Goal: Task Accomplishment & Management: Use online tool/utility

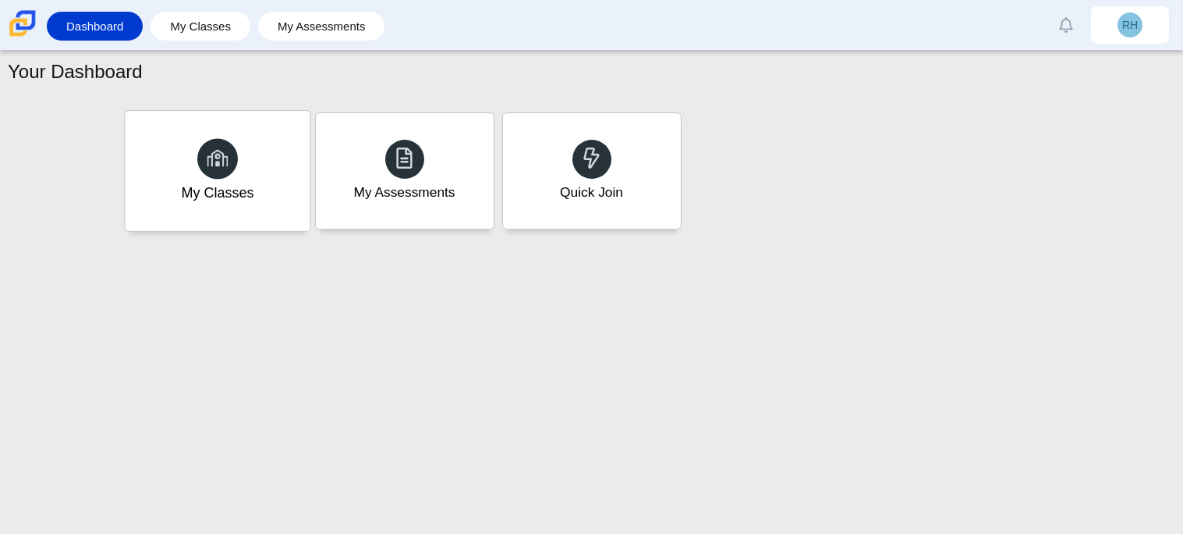
click at [234, 204] on div "My Classes" at bounding box center [217, 171] width 185 height 120
click at [667, 156] on div "Quick Join" at bounding box center [591, 171] width 185 height 120
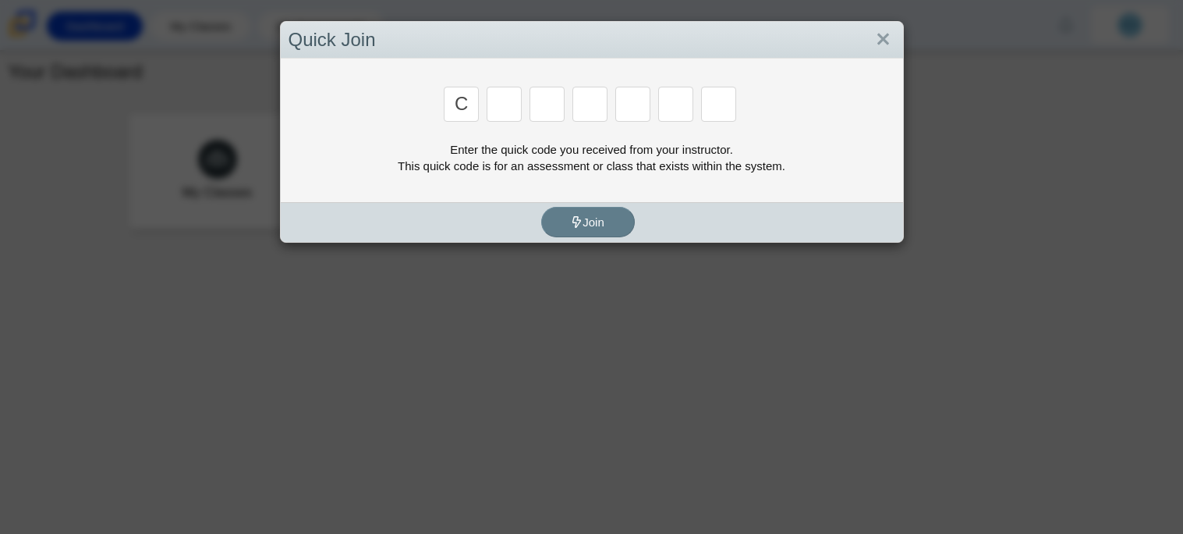
type input "c"
type input "x"
type input "d"
type input "c"
type input "s"
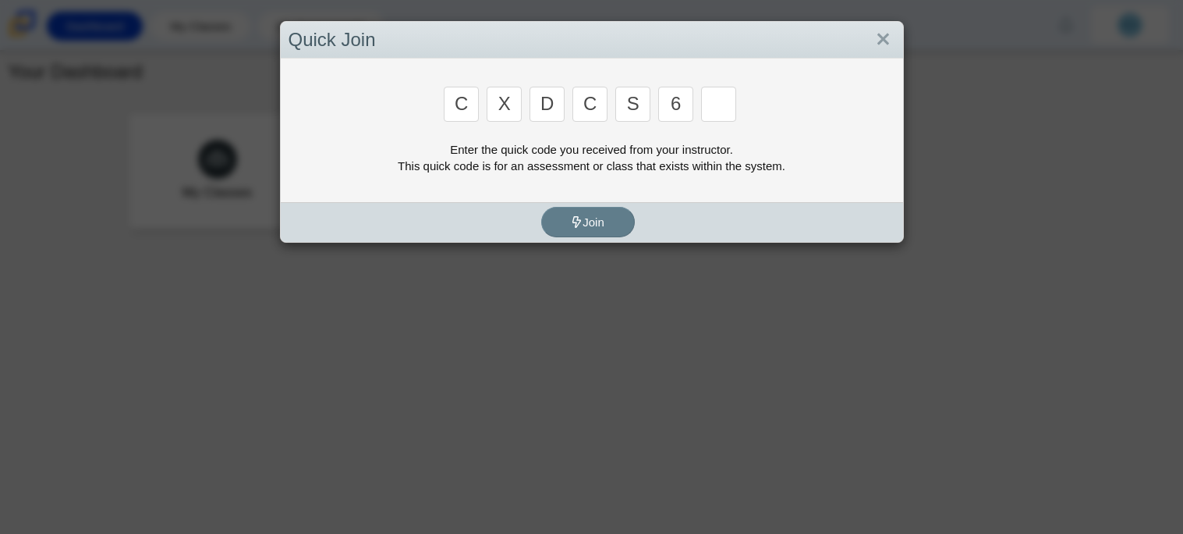
type input "6"
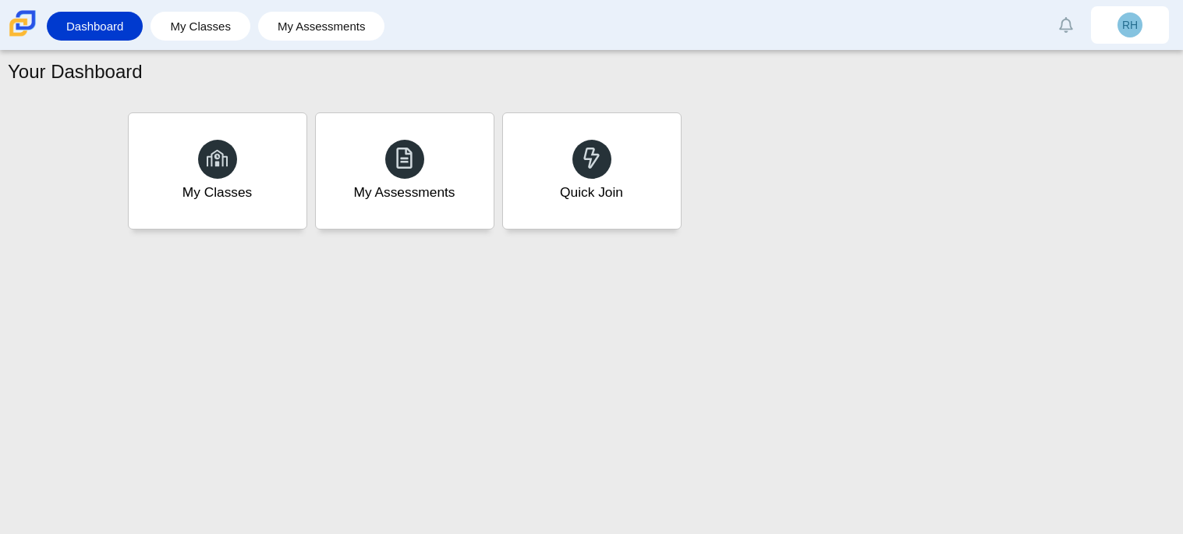
type input "s"
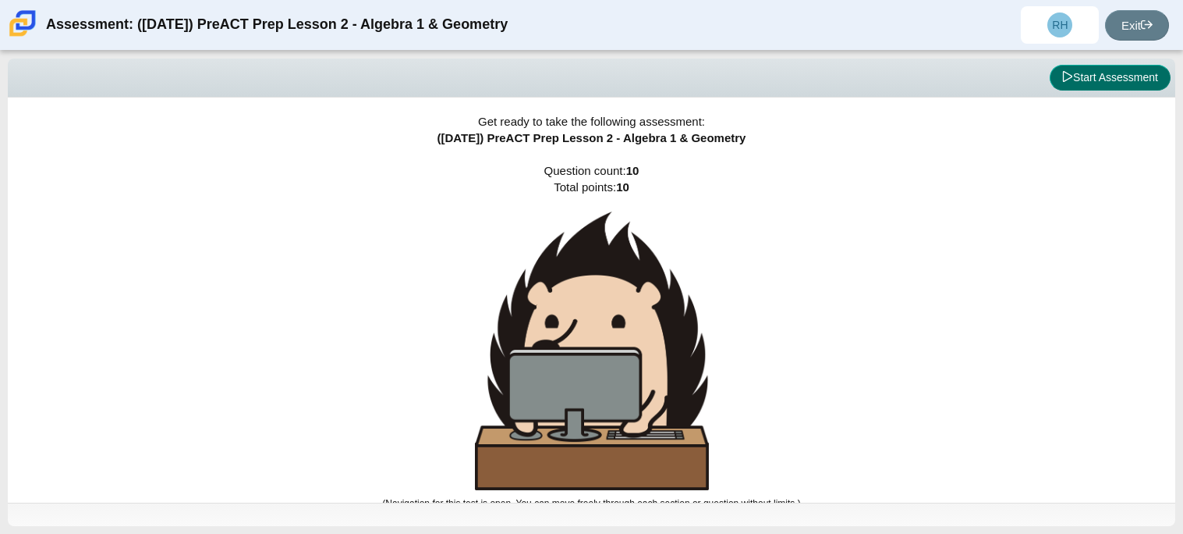
click at [1076, 90] on button "Start Assessment" at bounding box center [1110, 78] width 121 height 27
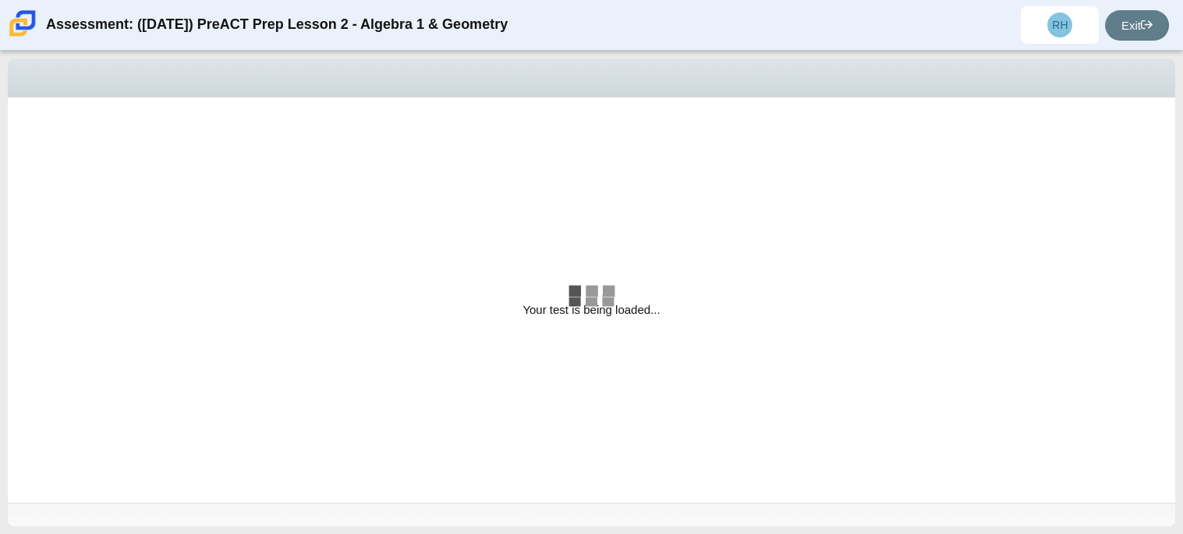
click at [784, 221] on div "Your test is being loaded..." at bounding box center [592, 300] width 1168 height 405
click at [784, 221] on div "y = 4 x − 2" at bounding box center [576, 226] width 1034 height 16
click at [52, 221] on input "y = 4 x − 2 y = 4 x − 2" at bounding box center [47, 225] width 10 height 28
radio input "true"
select select "bbf5d072-3e0b-44c4-9a12-6e7c9033f65b"
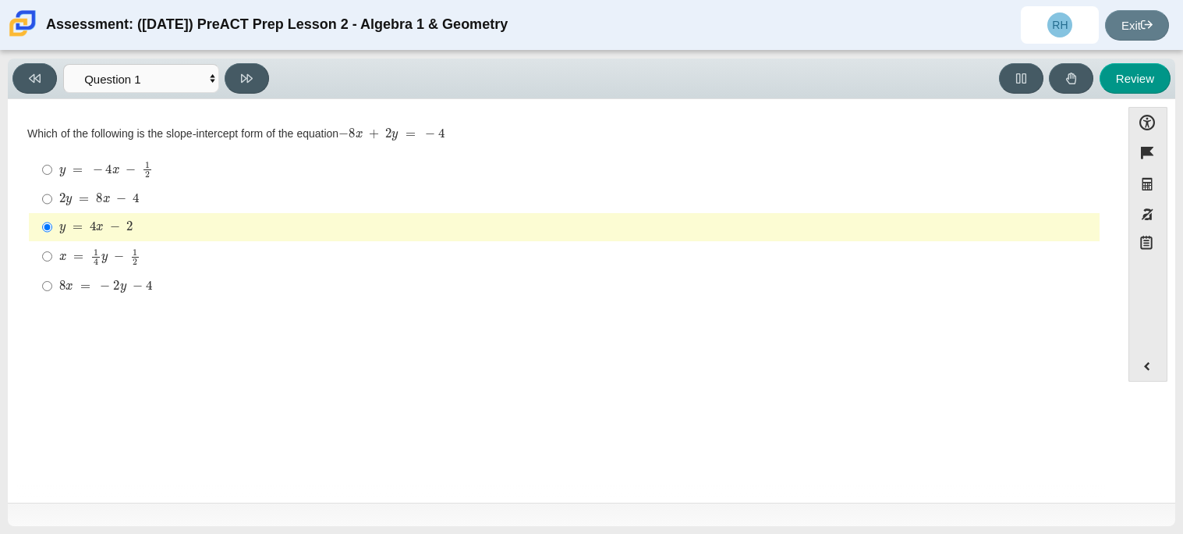
click at [150, 176] on mjx-frac "Assessment items" at bounding box center [147, 169] width 10 height 16
click at [52, 176] on input "y = − 4 x − 1 2 y = − 4 x − 1 2" at bounding box center [47, 169] width 10 height 30
radio input "true"
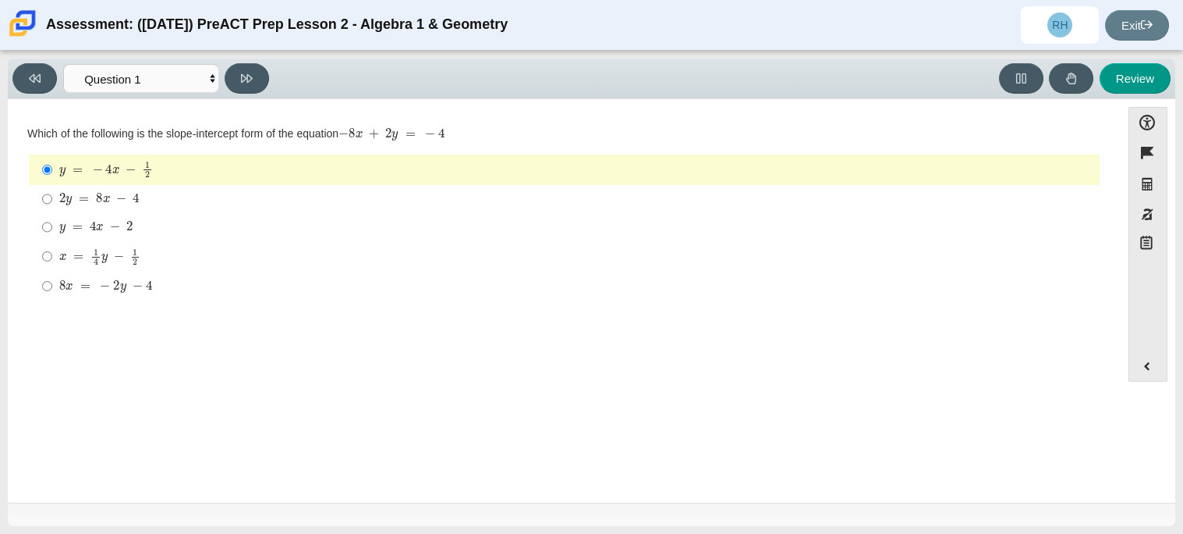
click at [201, 332] on div "Question Which of the following is the slope-intercept form of the equation − 8…" at bounding box center [565, 303] width 1098 height 385
click at [251, 76] on icon at bounding box center [247, 78] width 12 height 9
select select "ed62e223-81bd-4cbf-ab48-ab975844bd1f"
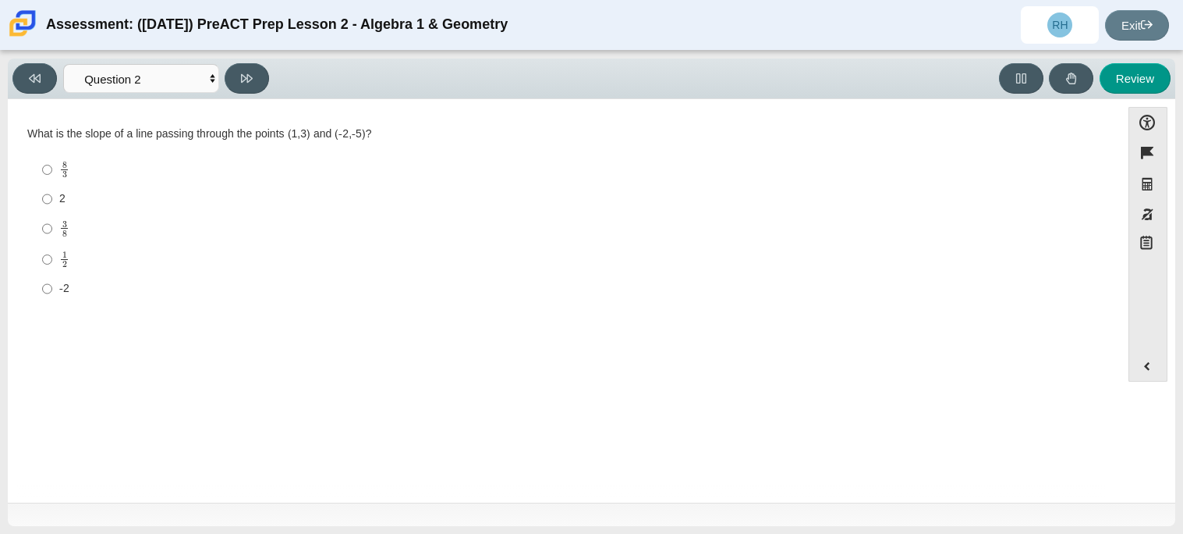
click at [85, 249] on label "1 2 1 half" at bounding box center [565, 259] width 1069 height 30
click at [52, 249] on input "1 2 1 half" at bounding box center [47, 259] width 10 height 30
radio input "true"
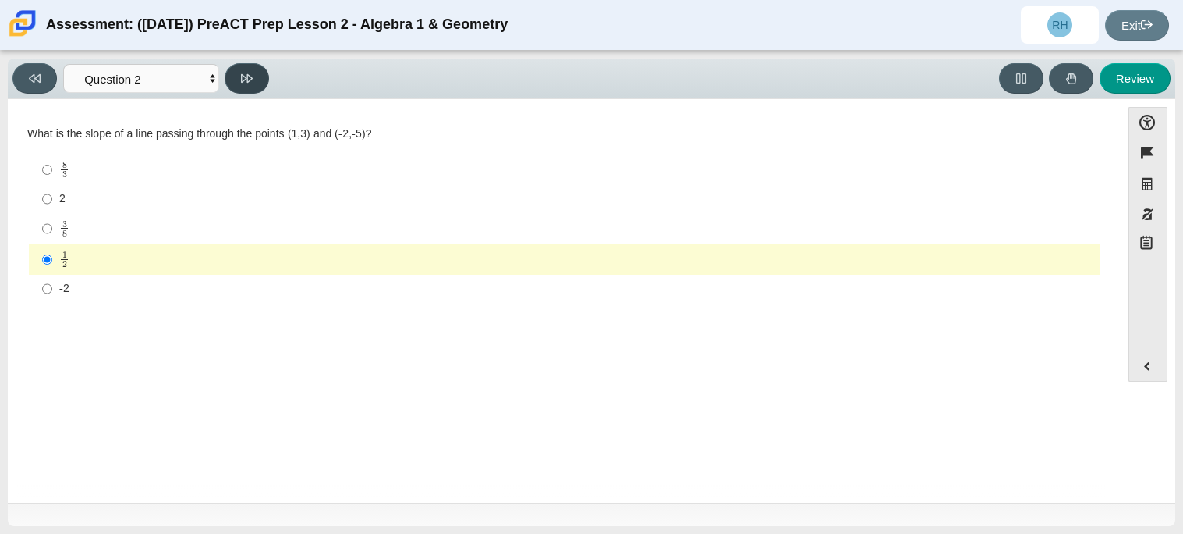
click at [251, 73] on icon at bounding box center [247, 79] width 12 height 12
select select "97f4f5fa-a52e-4fed-af51-565bfcdf47cb"
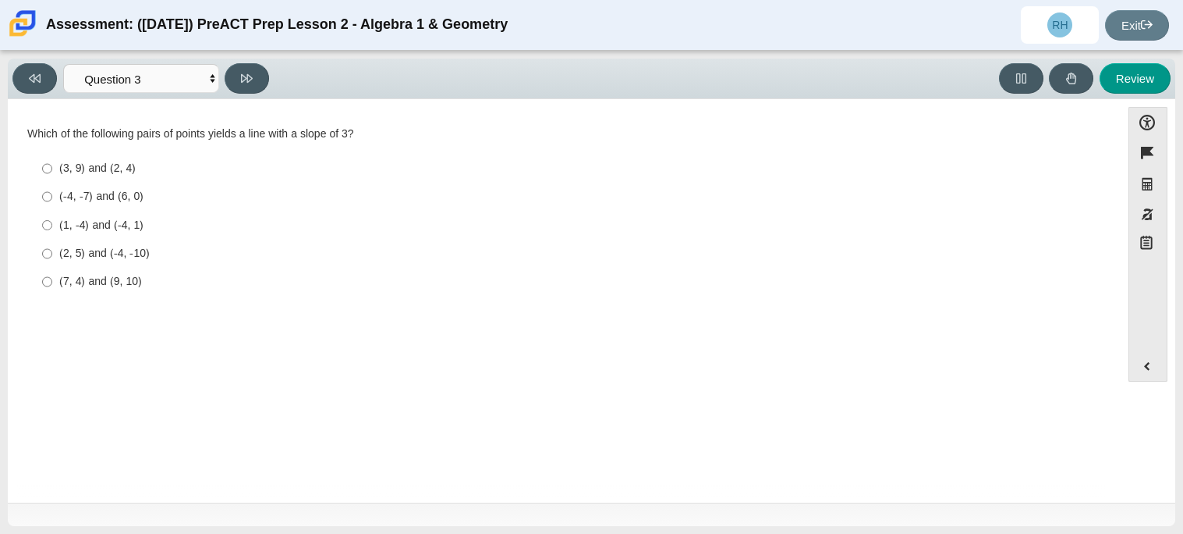
click at [129, 242] on label "(2, 5) and (-4, -10) (2, 5) and (-4, -10)" at bounding box center [565, 253] width 1069 height 28
click at [52, 242] on input "(2, 5) and (-4, -10) (2, 5) and (-4, -10)" at bounding box center [47, 253] width 10 height 28
radio input "true"
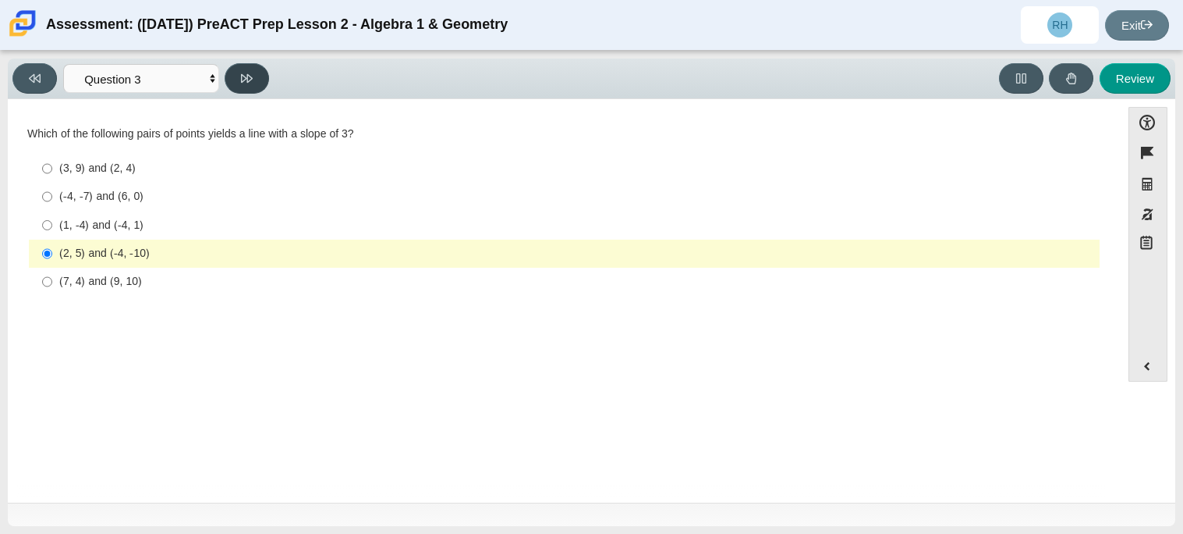
click at [241, 93] on button at bounding box center [247, 78] width 44 height 30
select select "89427bb7-e313-4f00-988f-8b8255897029"
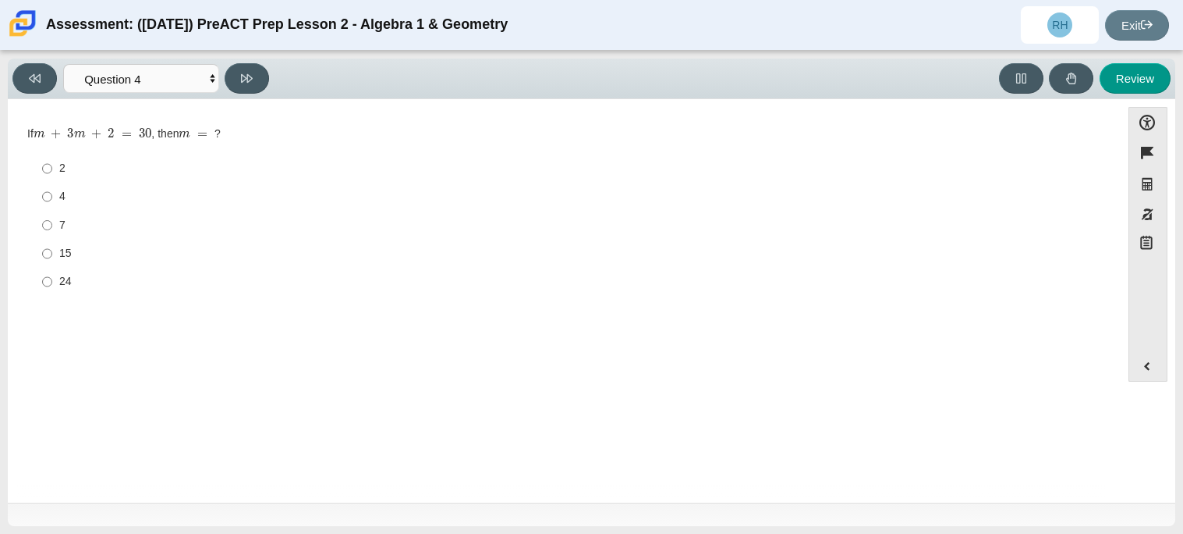
click at [66, 168] on div "2" at bounding box center [576, 169] width 1034 height 16
click at [52, 168] on input "2 2" at bounding box center [47, 168] width 10 height 28
radio input "true"
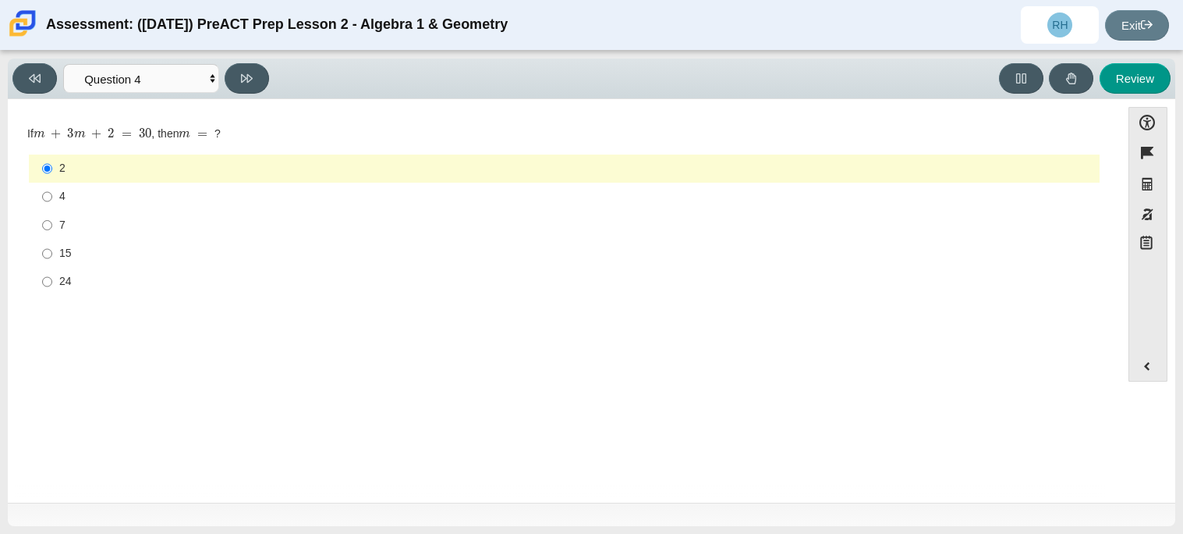
click at [141, 201] on div "4" at bounding box center [576, 197] width 1034 height 16
click at [52, 201] on input "4 4" at bounding box center [47, 197] width 10 height 28
radio input "true"
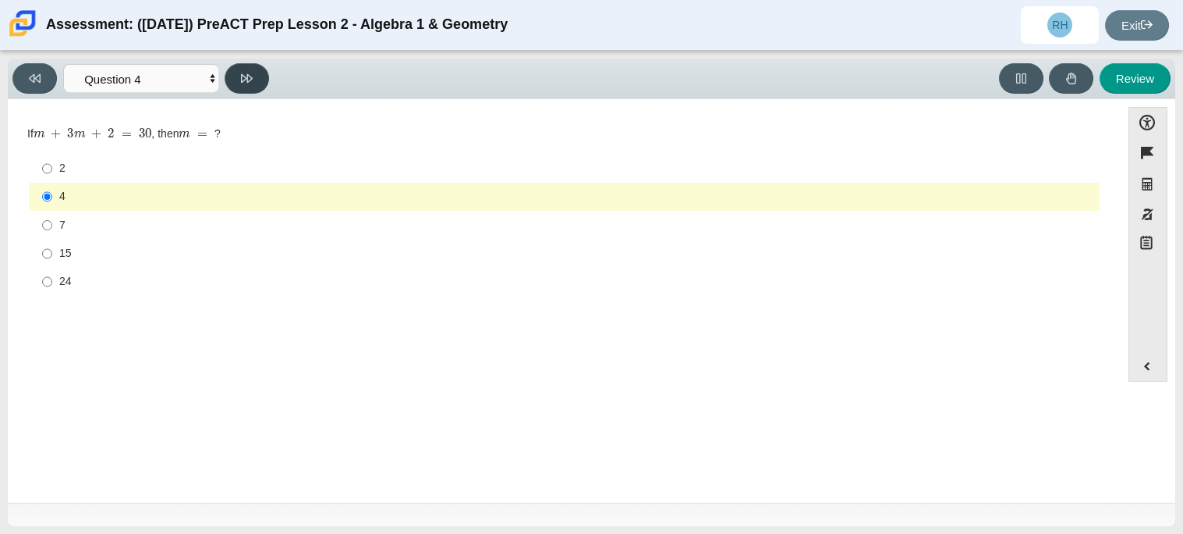
click at [247, 89] on button at bounding box center [247, 78] width 44 height 30
select select "489dcffd-4e6a-49cf-a9d6-ad1d4a911a4e"
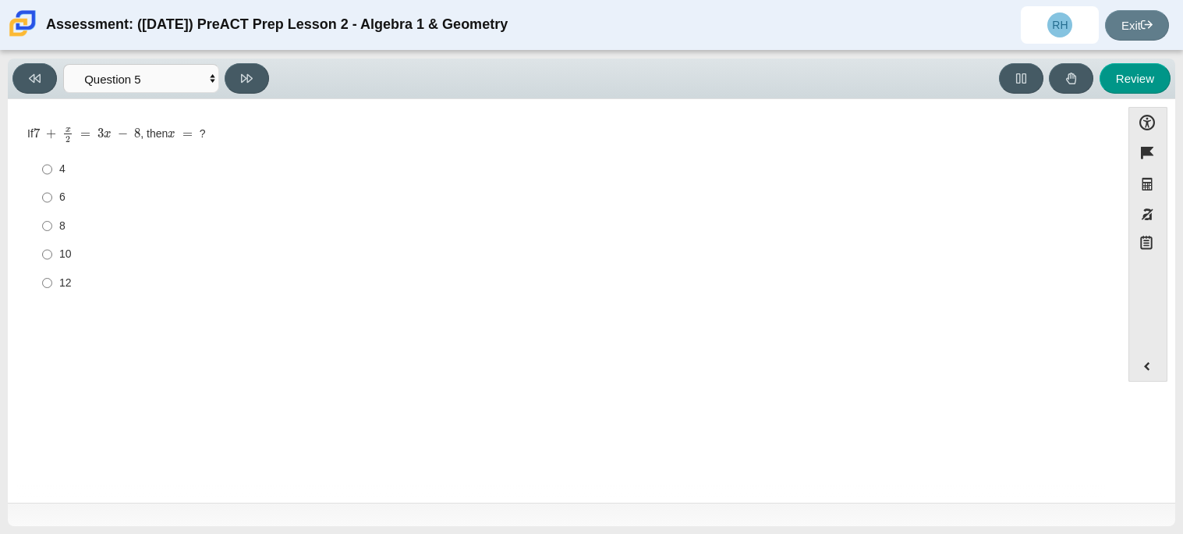
click at [159, 253] on div "10" at bounding box center [576, 255] width 1034 height 16
click at [52, 253] on input "10 10" at bounding box center [47, 254] width 10 height 28
radio input "true"
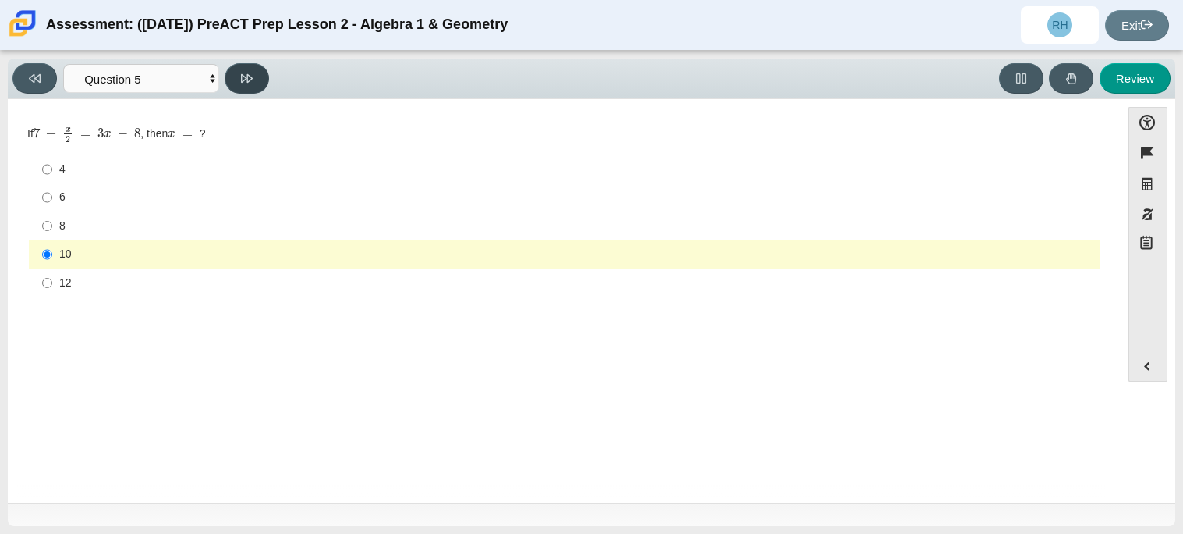
click at [248, 78] on icon at bounding box center [247, 79] width 12 height 12
select select "210571de-36a6-4d8e-a361-ceff8ef801dc"
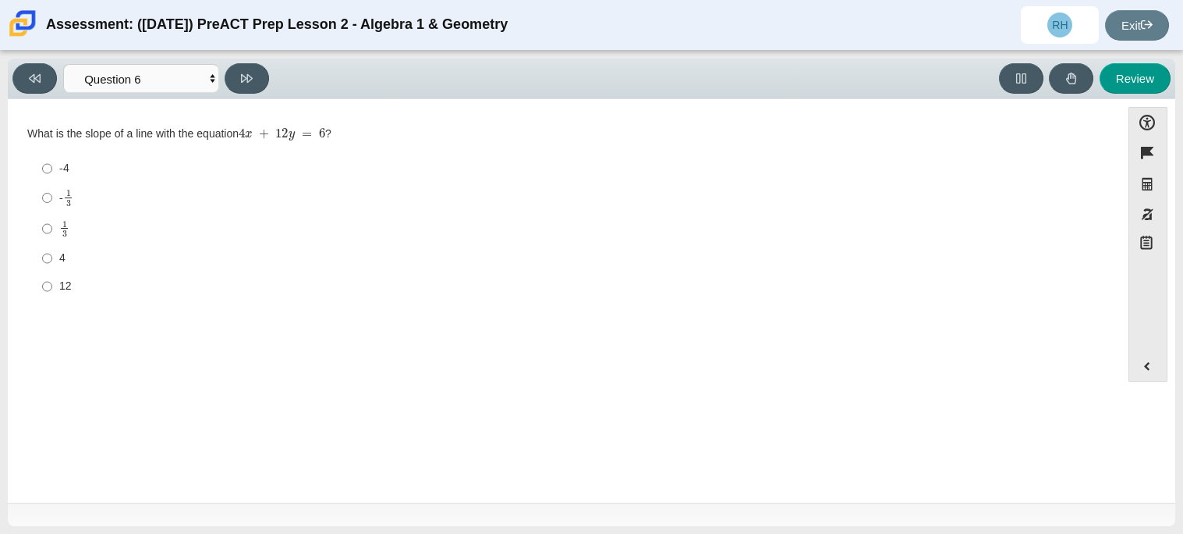
click at [172, 194] on div "- 1 3" at bounding box center [576, 198] width 1034 height 18
click at [52, 194] on input "- 1 3 -1 third" at bounding box center [47, 198] width 10 height 30
radio input "true"
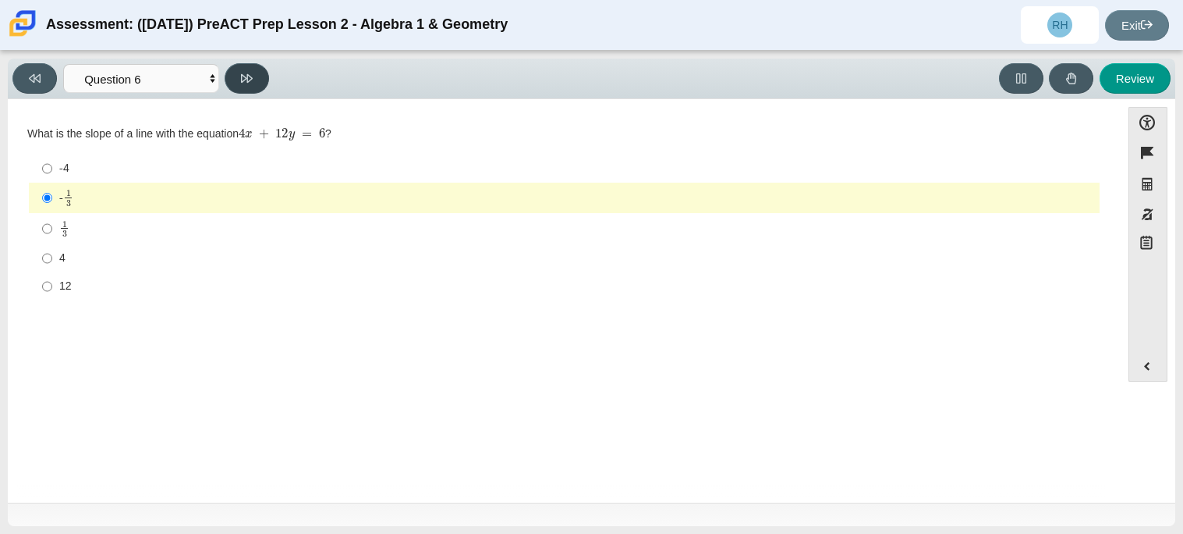
click at [251, 73] on icon at bounding box center [247, 79] width 12 height 12
select select "ec95ace6-bebc-42b8-9428-40567494d4da"
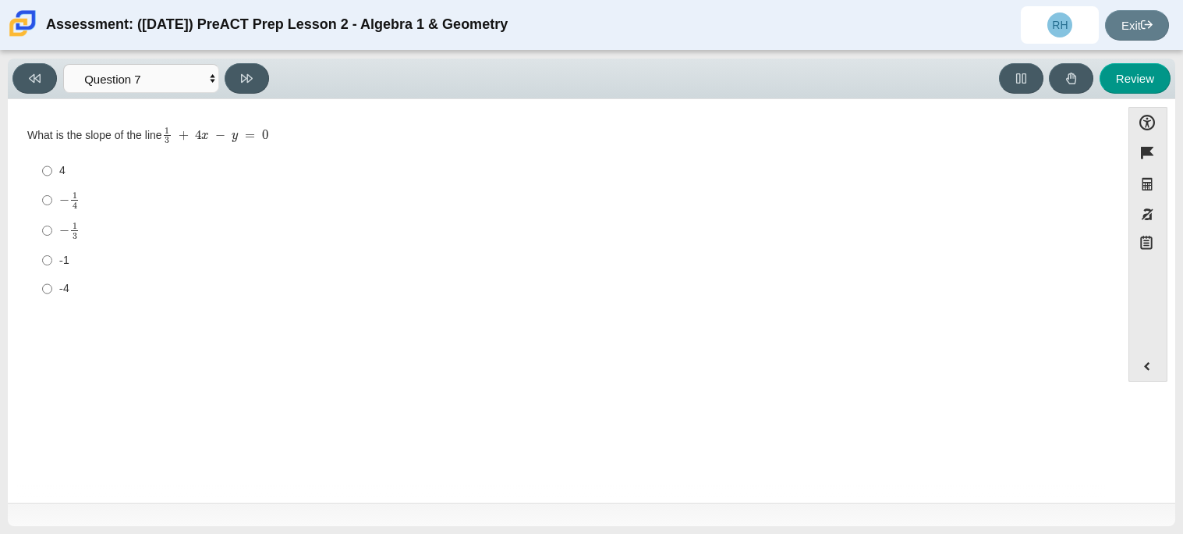
click at [98, 260] on div "-1" at bounding box center [576, 261] width 1034 height 16
click at [52, 260] on input "-1 -1" at bounding box center [47, 260] width 10 height 28
radio input "true"
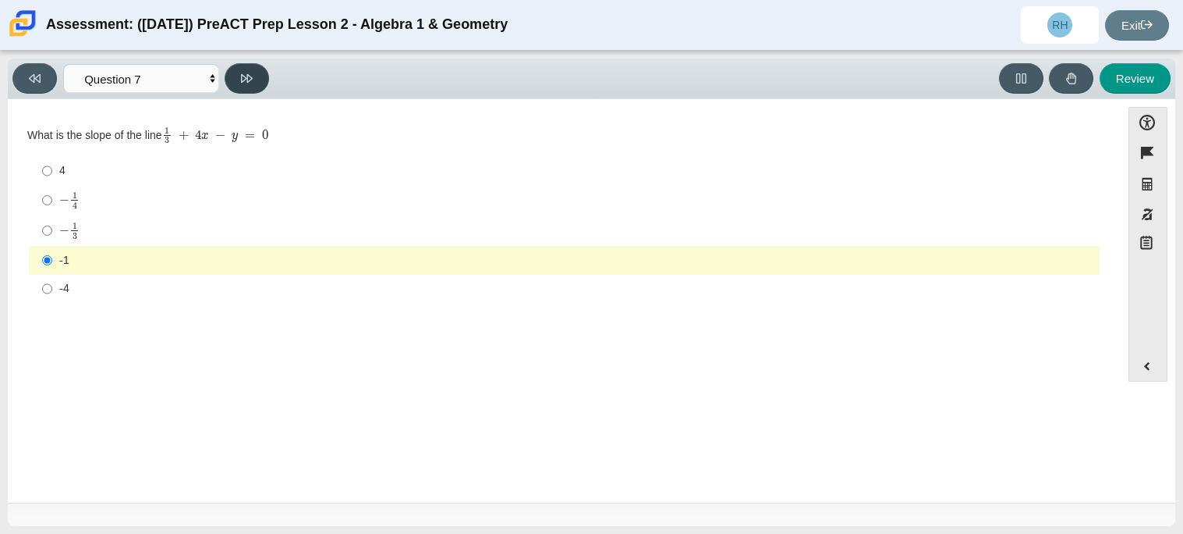
click at [257, 72] on button at bounding box center [247, 78] width 44 height 30
select select "ce81fe10-bf29-4b5e-8bd7-4f47f2fed4d8"
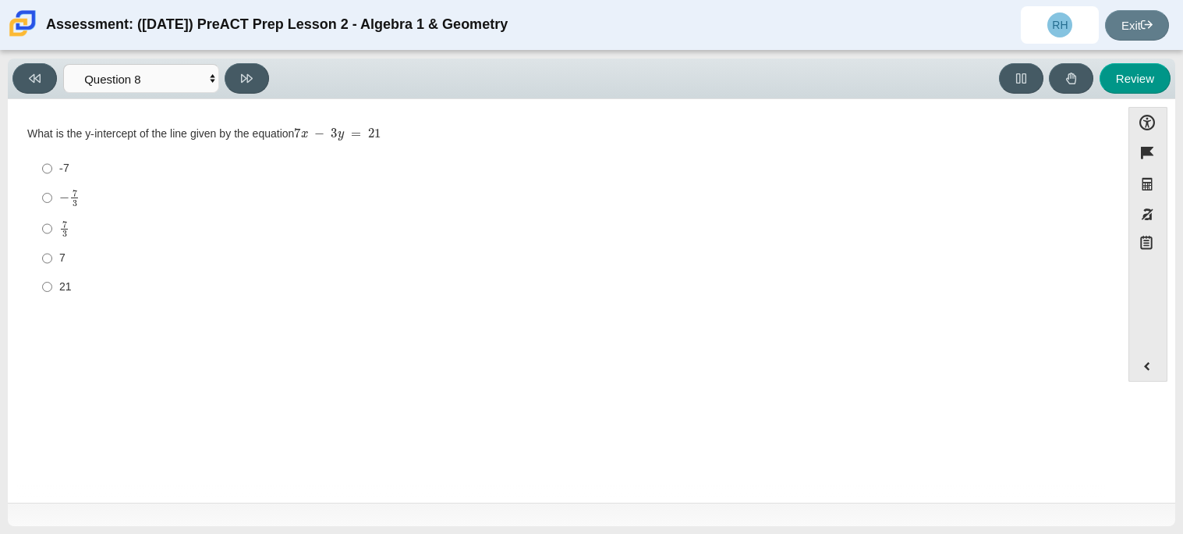
click at [189, 212] on label "− 7 3 negative 7 thirds" at bounding box center [565, 198] width 1069 height 30
click at [52, 212] on input "− 7 3 negative 7 thirds" at bounding box center [47, 198] width 10 height 30
radio input "true"
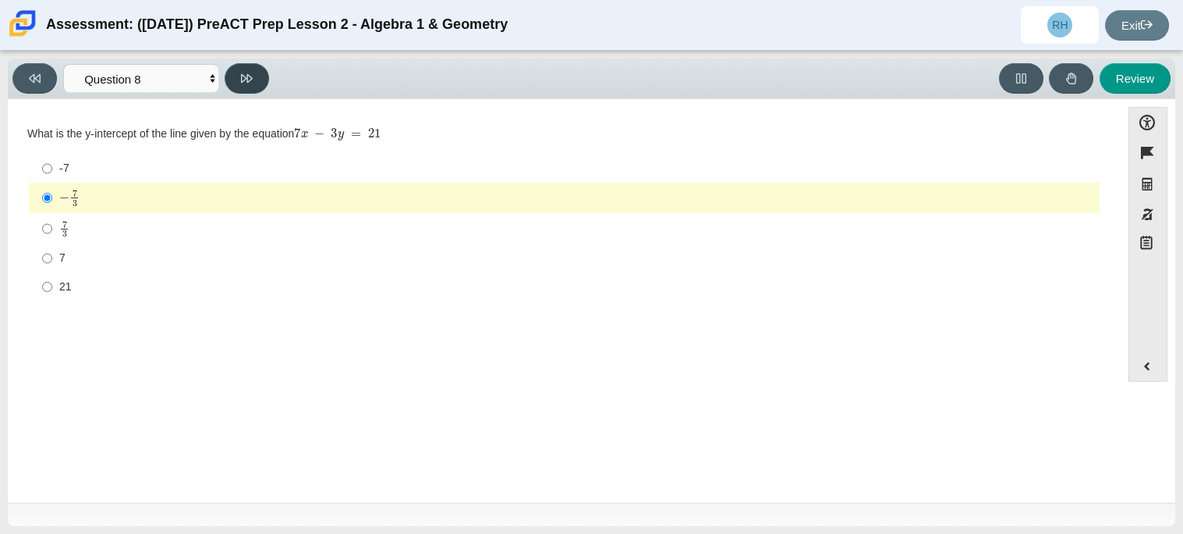
click at [247, 79] on icon at bounding box center [247, 78] width 12 height 9
select select "14773eaf-2ca1-47ae-afe7-a624a56f34b3"
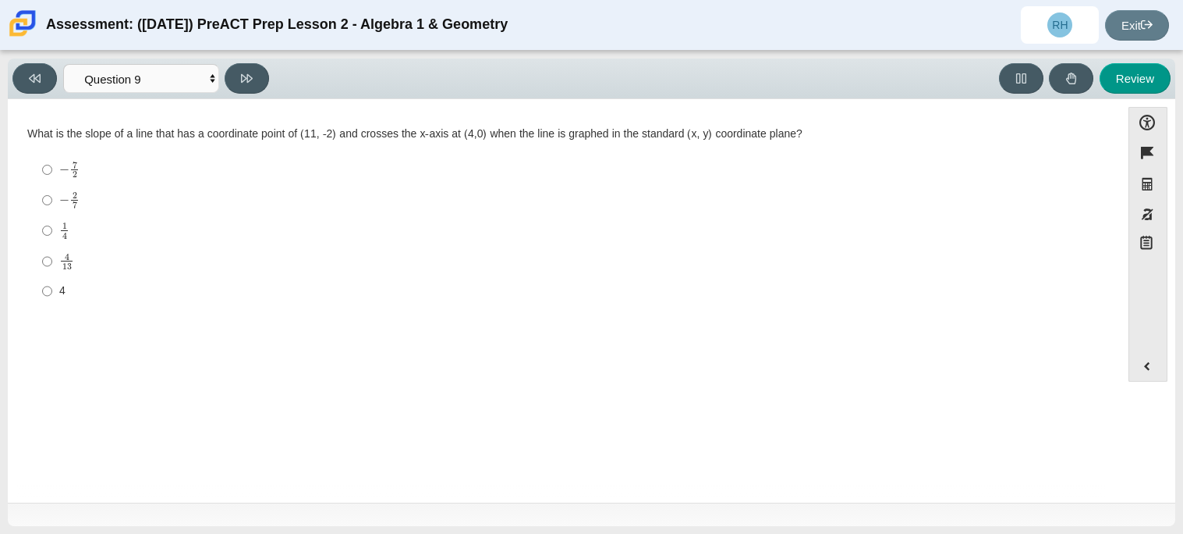
click at [96, 275] on label "4 13 4 over 13" at bounding box center [565, 261] width 1069 height 30
click at [52, 275] on input "4 13 4 over 13" at bounding box center [47, 261] width 10 height 30
radio input "true"
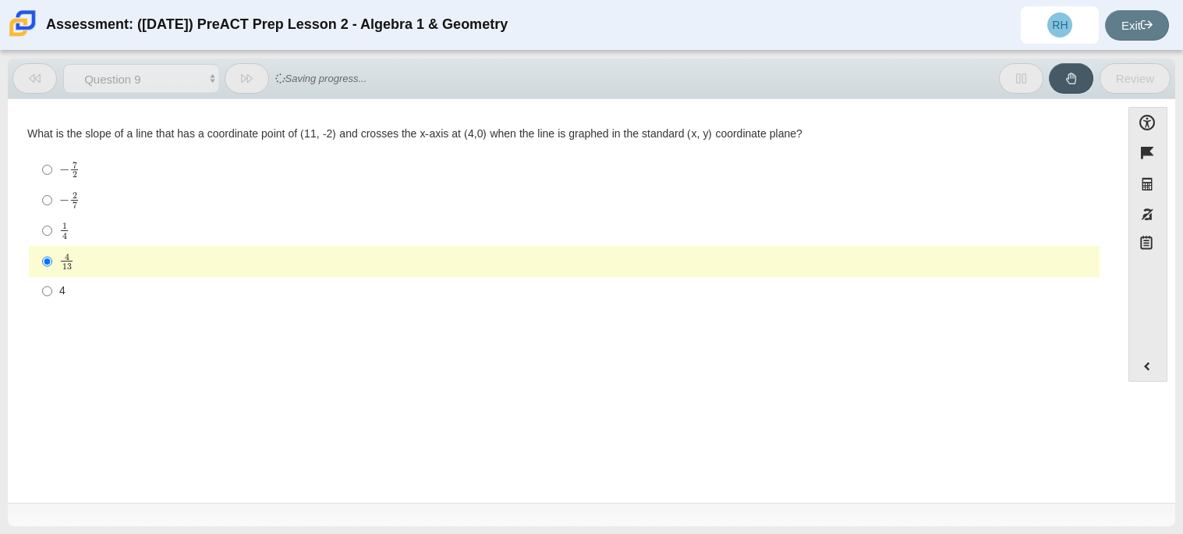
click at [129, 221] on label "1 4 1 fourth" at bounding box center [565, 230] width 1069 height 30
click at [52, 221] on input "1 4 1 fourth" at bounding box center [47, 230] width 10 height 30
radio input "true"
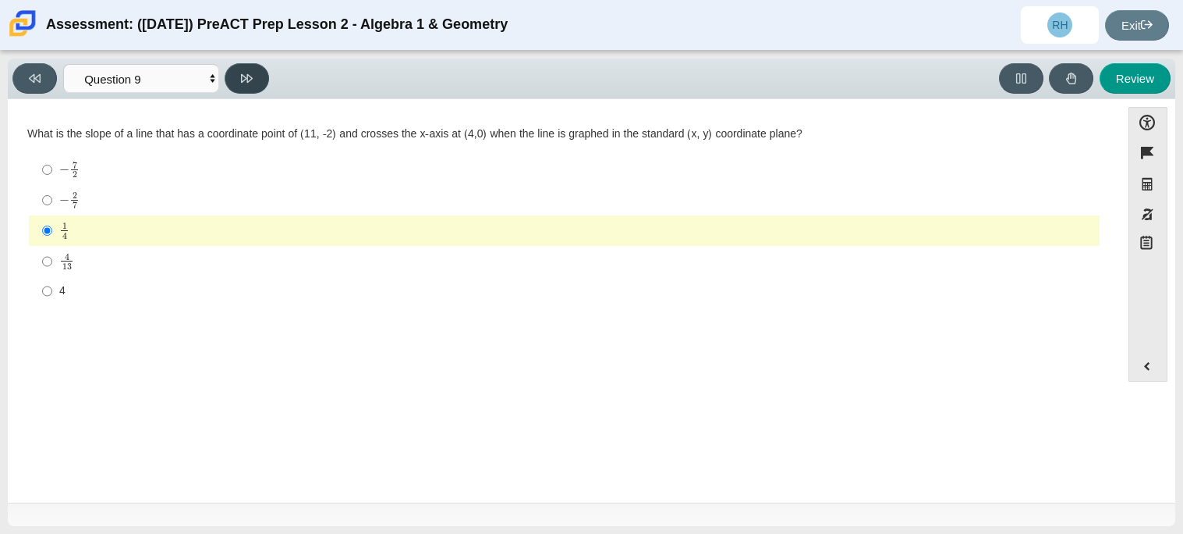
click at [244, 78] on icon at bounding box center [247, 78] width 12 height 9
select select "96b71634-eacb-4f7e-8aef-411727d9bcba"
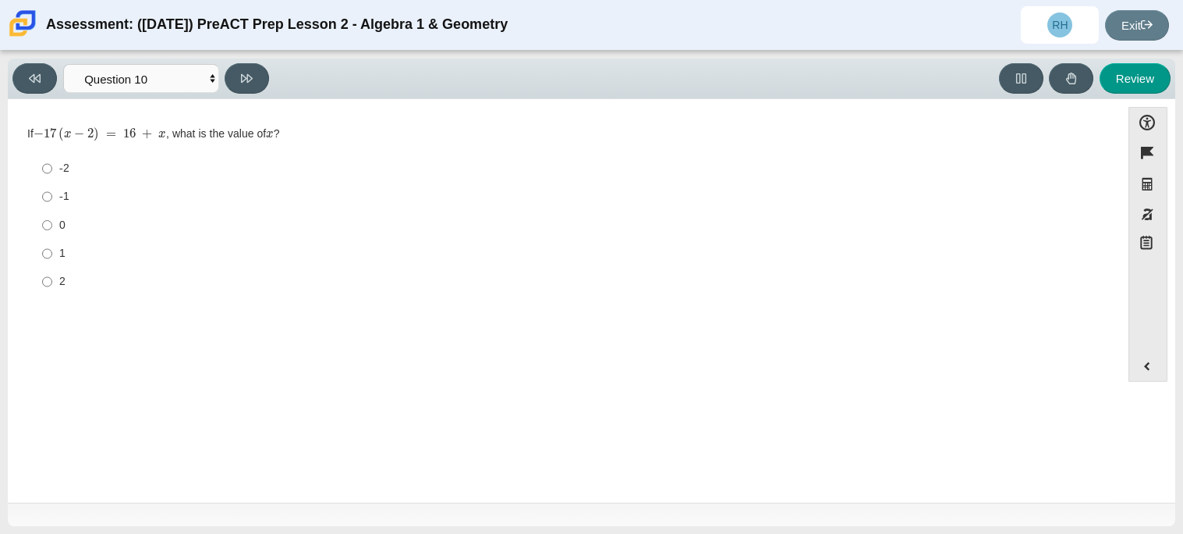
click at [61, 183] on label "-1 -1" at bounding box center [565, 197] width 1069 height 28
click at [52, 183] on input "-1 -1" at bounding box center [47, 197] width 10 height 28
radio input "true"
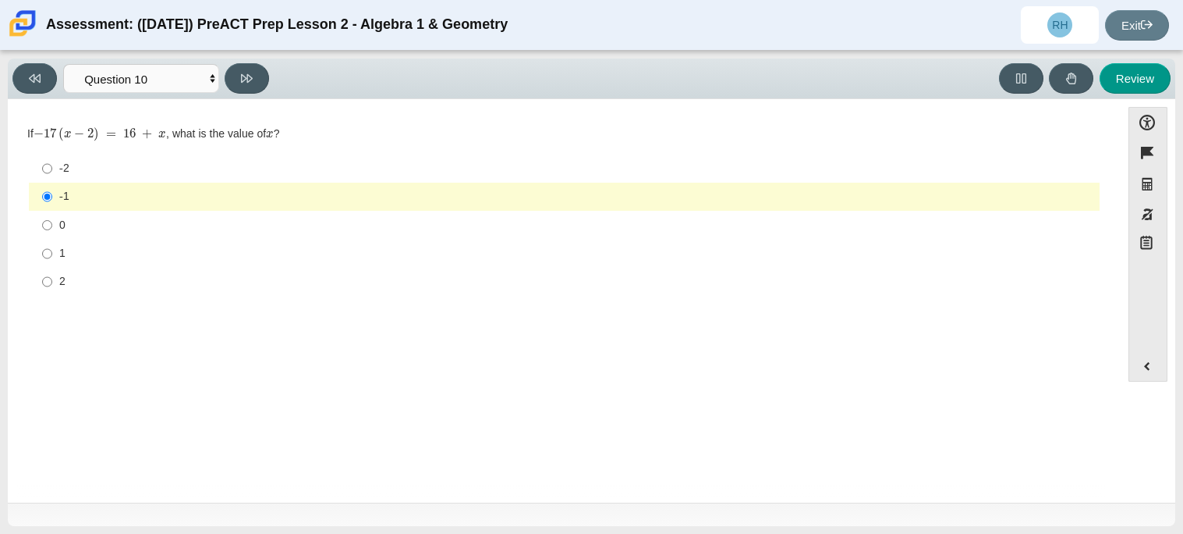
click at [81, 258] on div "1" at bounding box center [576, 254] width 1034 height 16
click at [52, 258] on input "1 1" at bounding box center [47, 253] width 10 height 28
radio input "true"
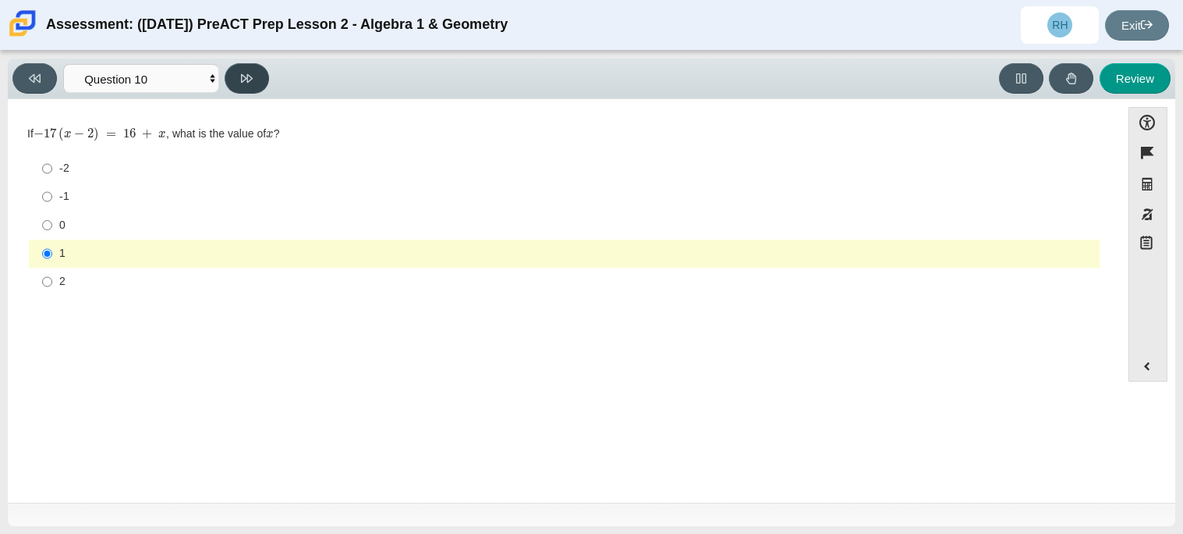
click at [261, 76] on button at bounding box center [247, 78] width 44 height 30
select select "review"
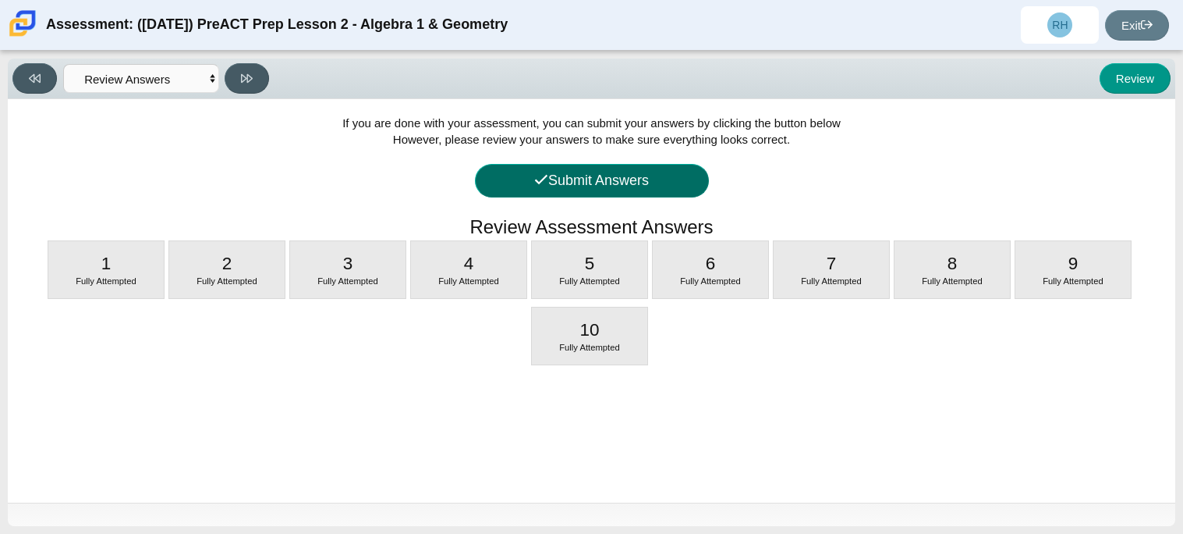
click at [566, 186] on button "Submit Answers" at bounding box center [592, 181] width 234 height 34
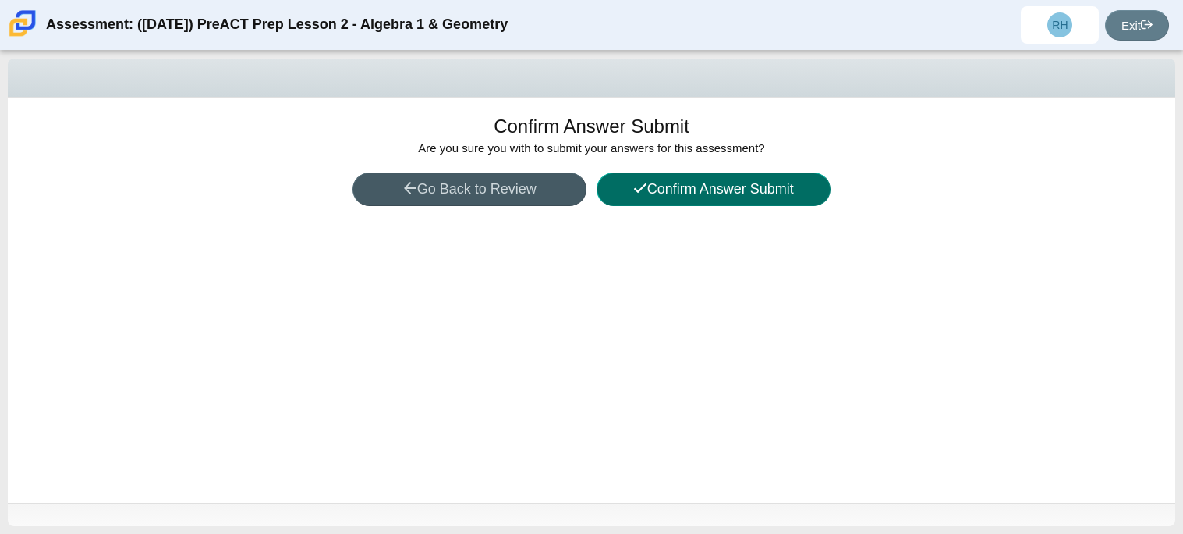
click at [676, 183] on button "Confirm Answer Submit" at bounding box center [714, 189] width 234 height 34
